Goal: Information Seeking & Learning: Learn about a topic

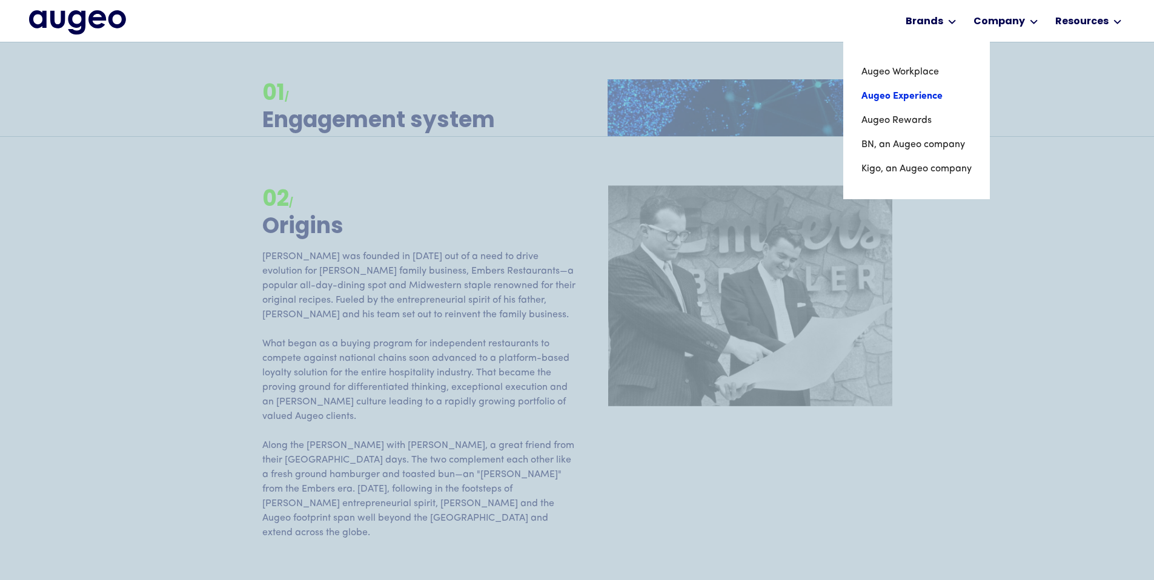
scroll to position [1425, 0]
click at [917, 93] on link "Augeo Experience" at bounding box center [917, 96] width 110 height 24
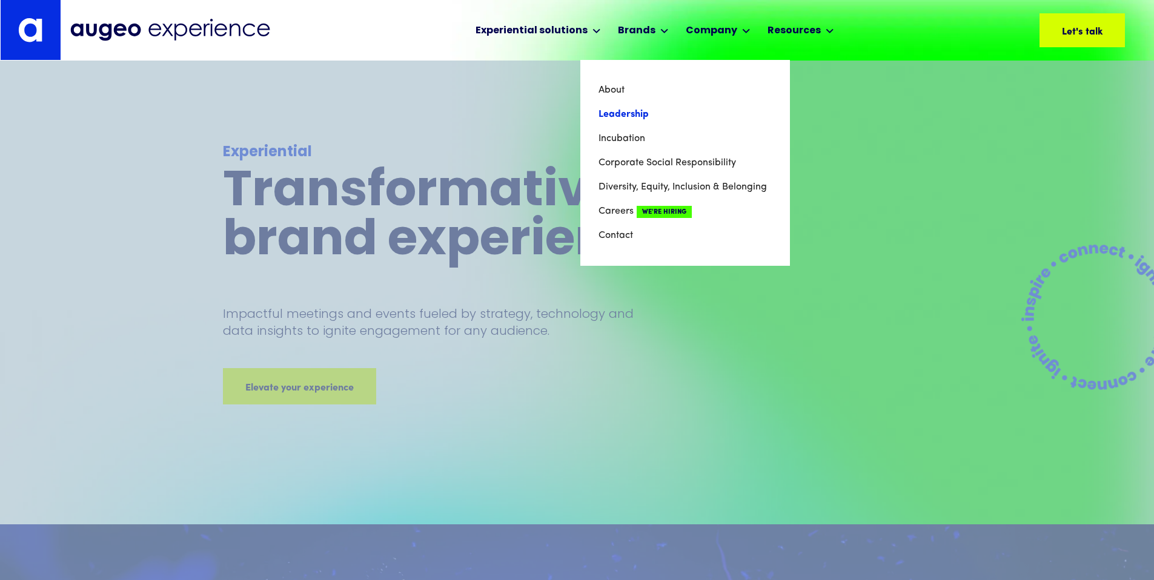
click at [623, 119] on link "Leadership" at bounding box center [685, 114] width 173 height 24
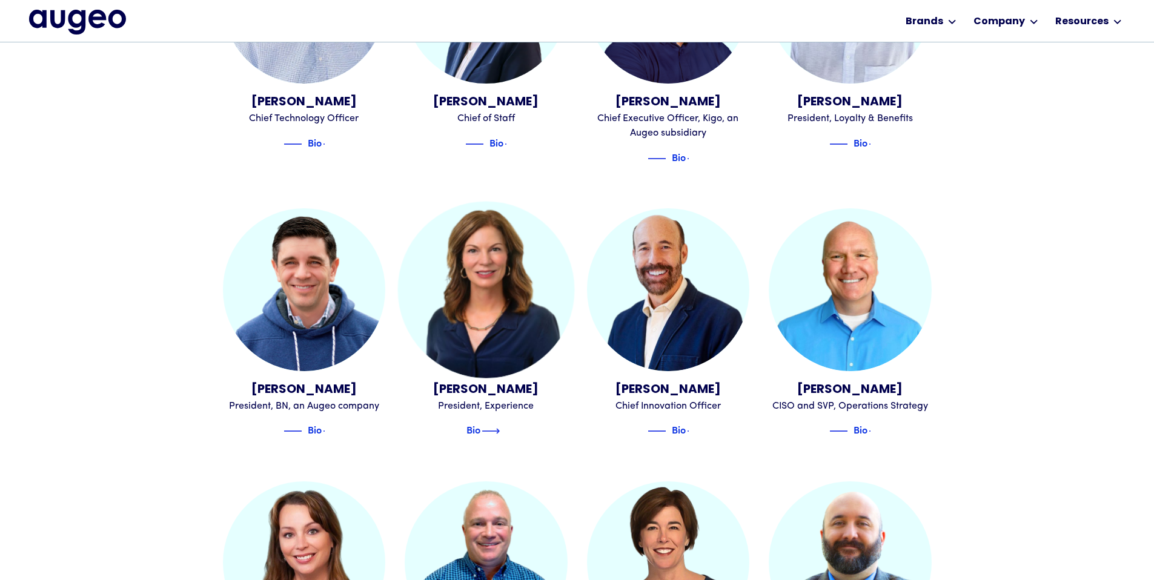
scroll to position [902, 0]
click at [480, 423] on div "Bio" at bounding box center [474, 430] width 14 height 15
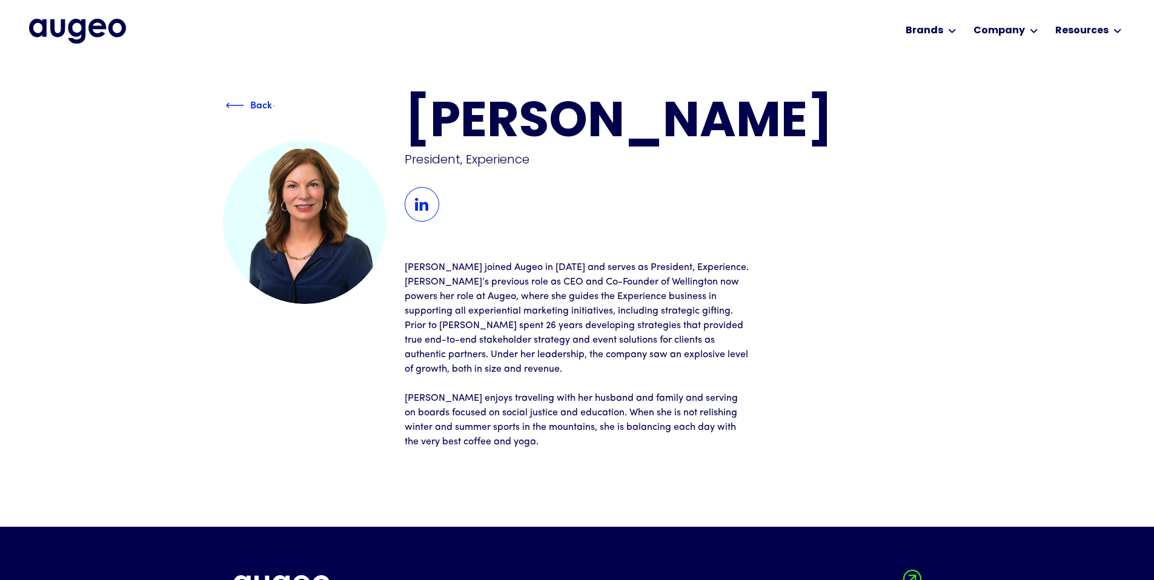
click at [245, 105] on div "Back" at bounding box center [261, 106] width 71 height 15
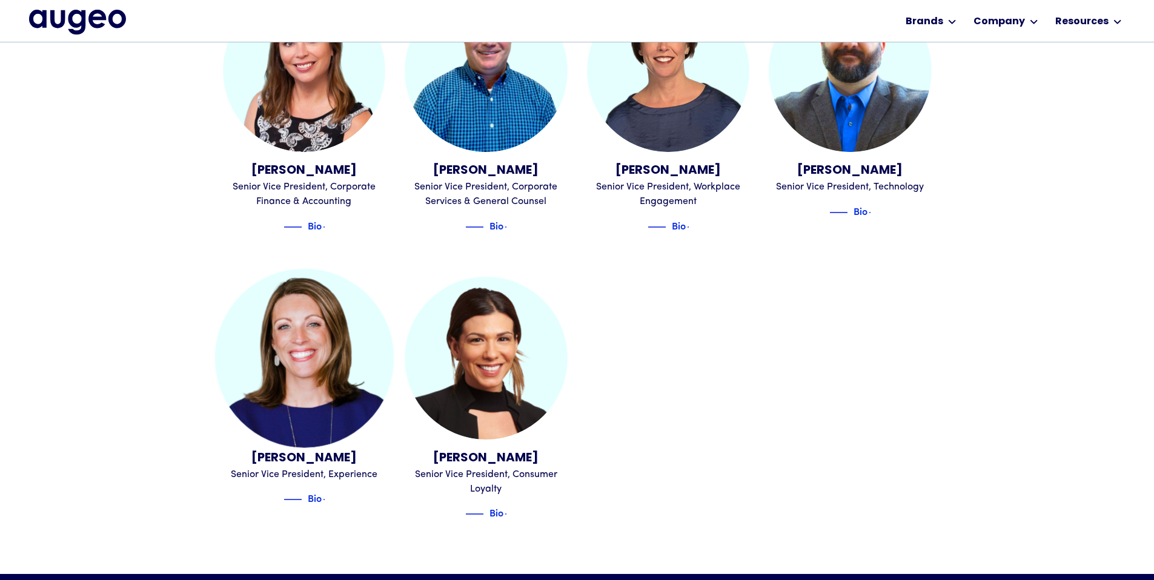
scroll to position [1396, 0]
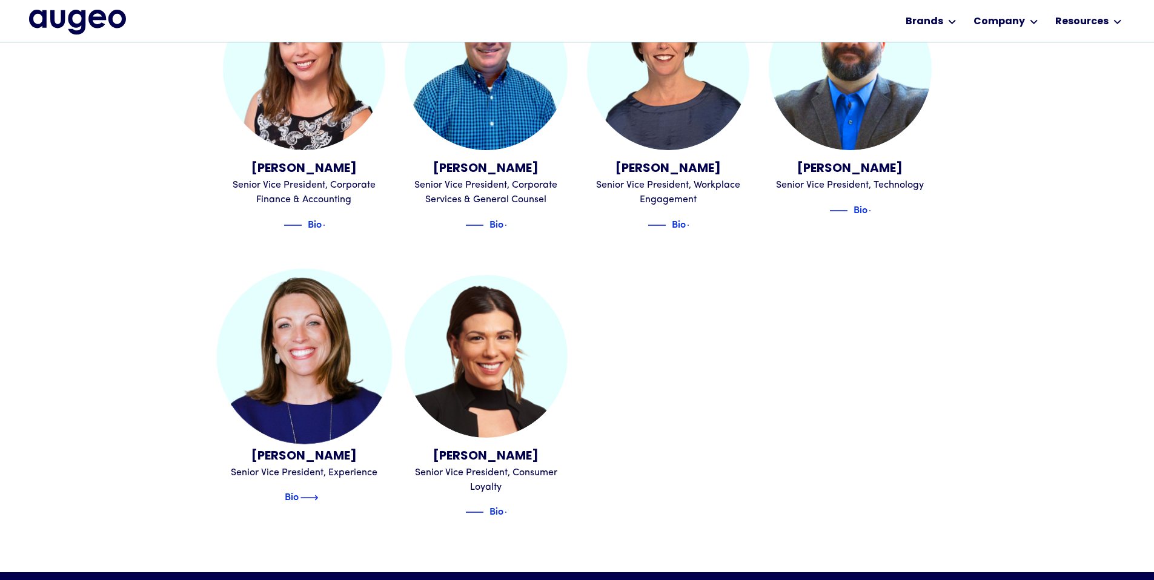
click at [316, 491] on img at bounding box center [309, 498] width 18 height 15
